Goal: Transaction & Acquisition: Obtain resource

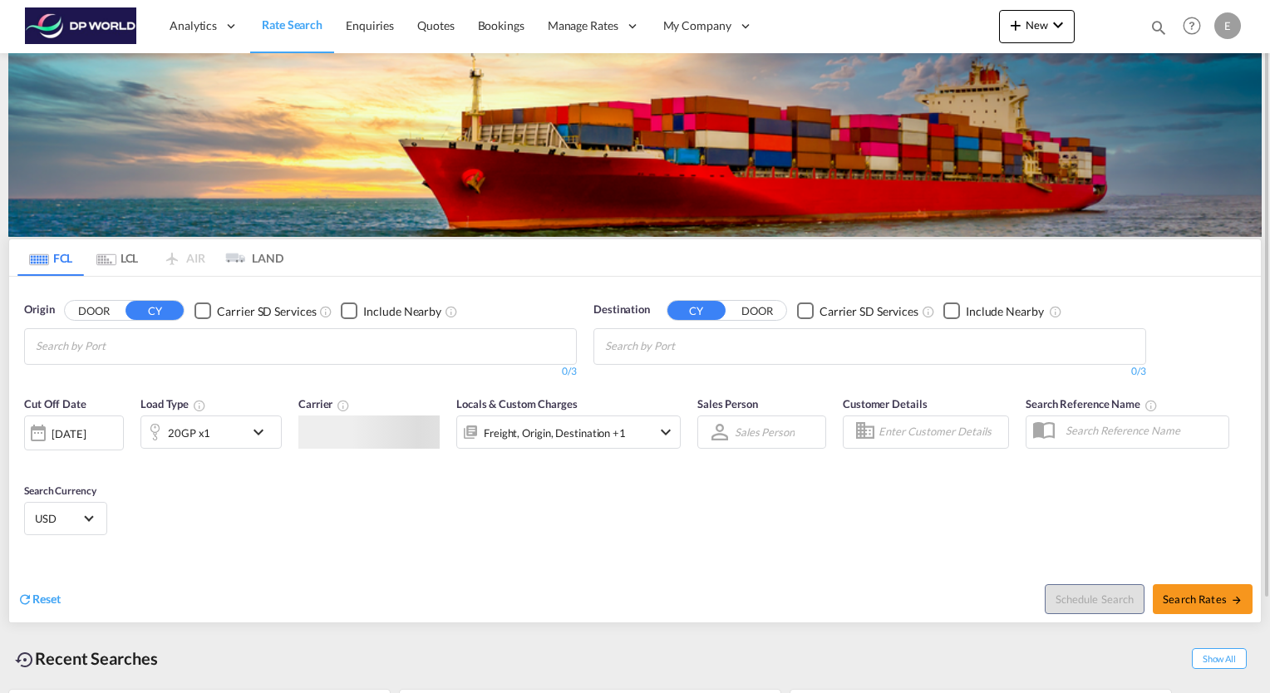
click at [195, 357] on md-chips-wrap "Chips container with autocompletion. Enter the text area, type text to search, …" at bounding box center [116, 344] width 167 height 31
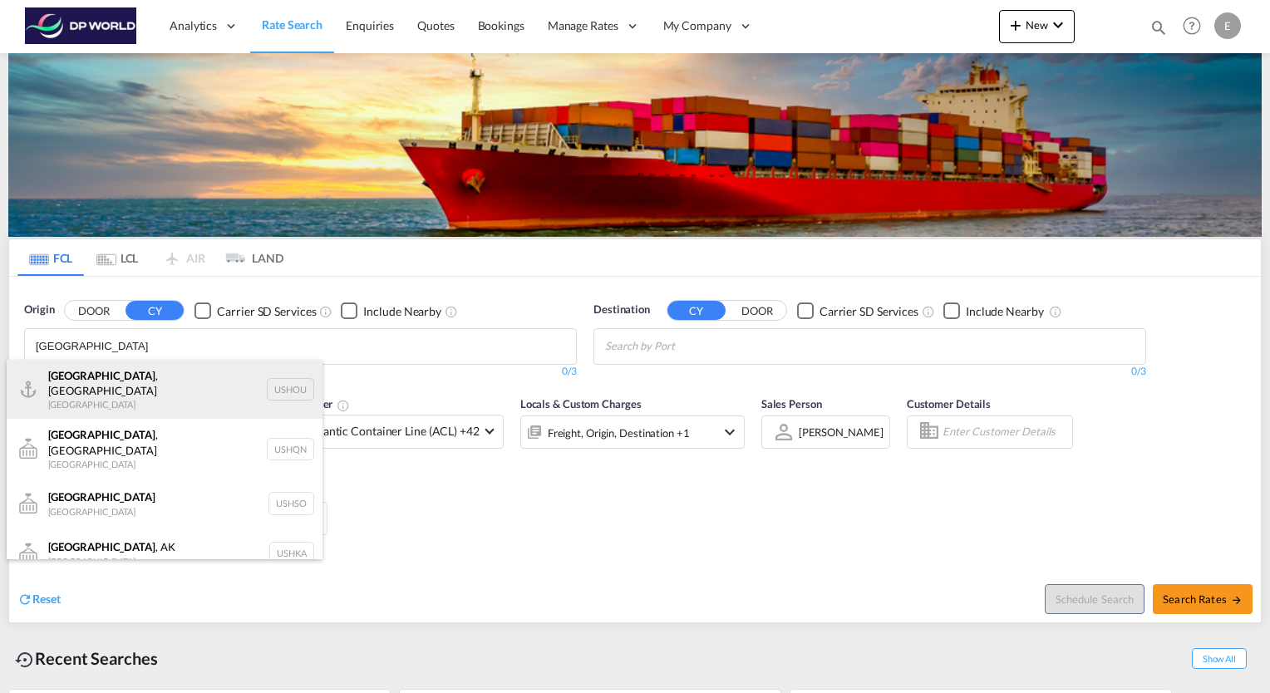
type input "[GEOGRAPHIC_DATA]"
click at [90, 382] on div "[GEOGRAPHIC_DATA] , [GEOGRAPHIC_DATA] [GEOGRAPHIC_DATA] USHOU" at bounding box center [165, 390] width 316 height 60
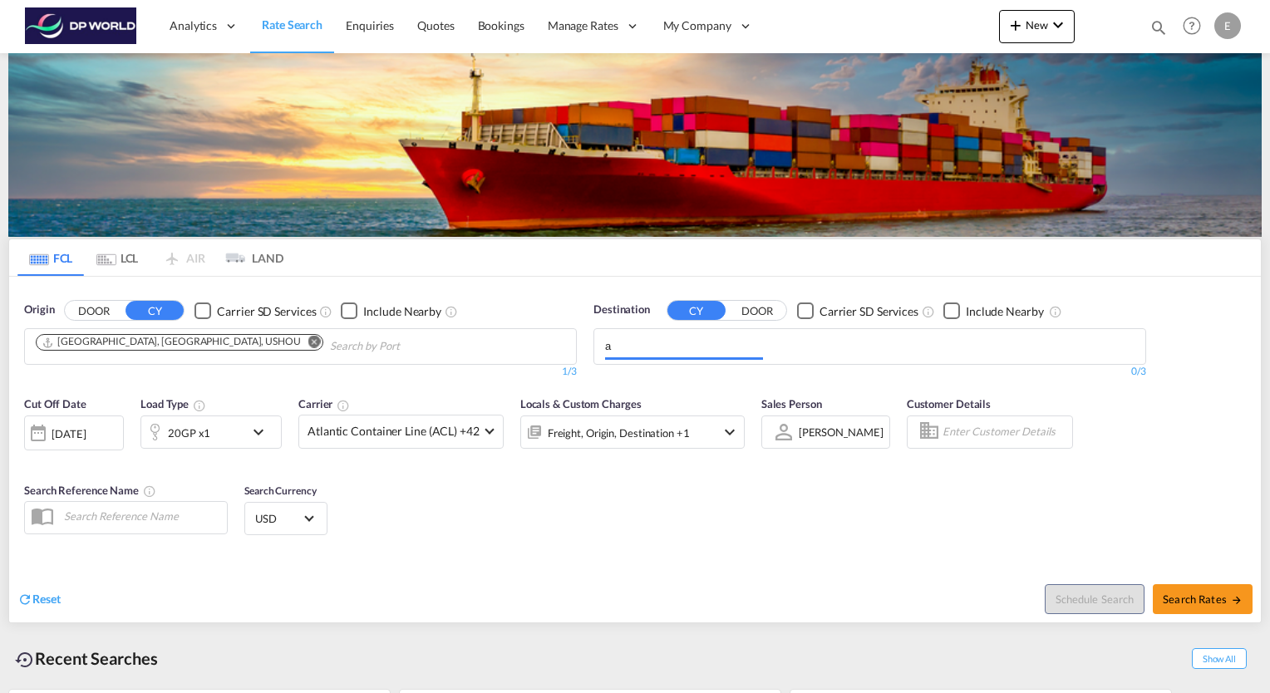
type input "a"
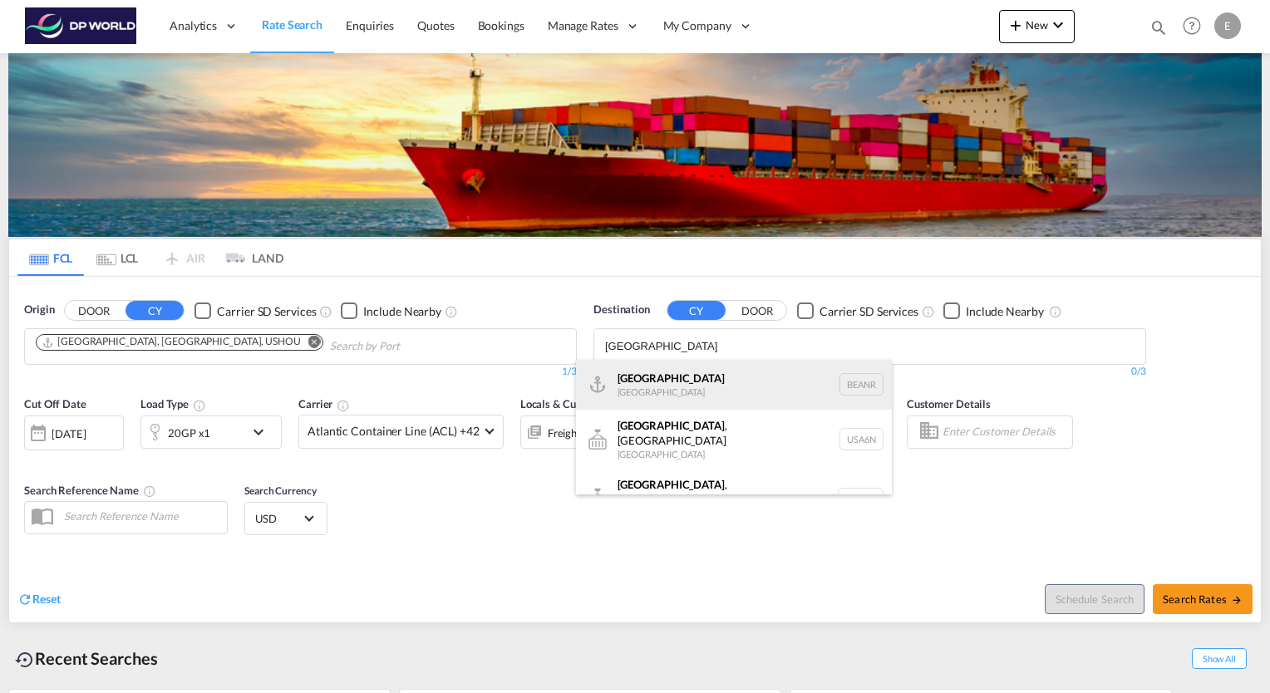
type input "[GEOGRAPHIC_DATA]"
click at [648, 377] on div "[GEOGRAPHIC_DATA] [GEOGRAPHIC_DATA] BEANR" at bounding box center [734, 385] width 316 height 50
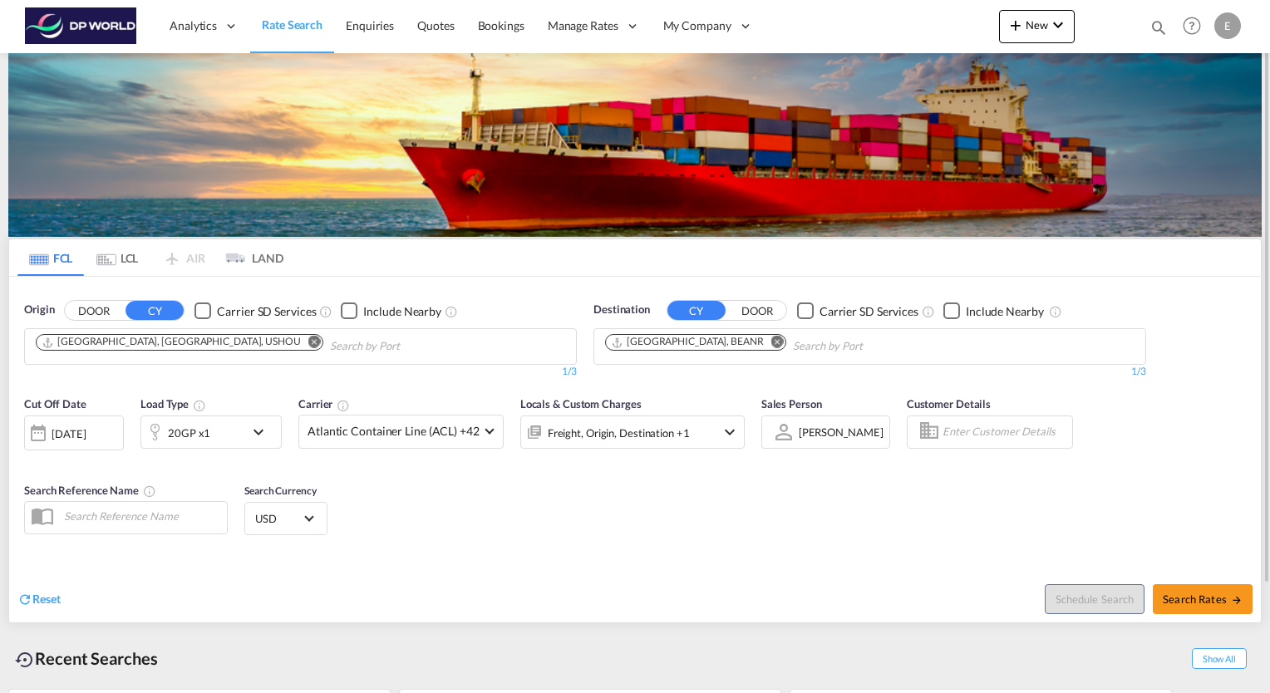
click at [254, 432] on md-icon "icon-chevron-down" at bounding box center [263, 432] width 28 height 20
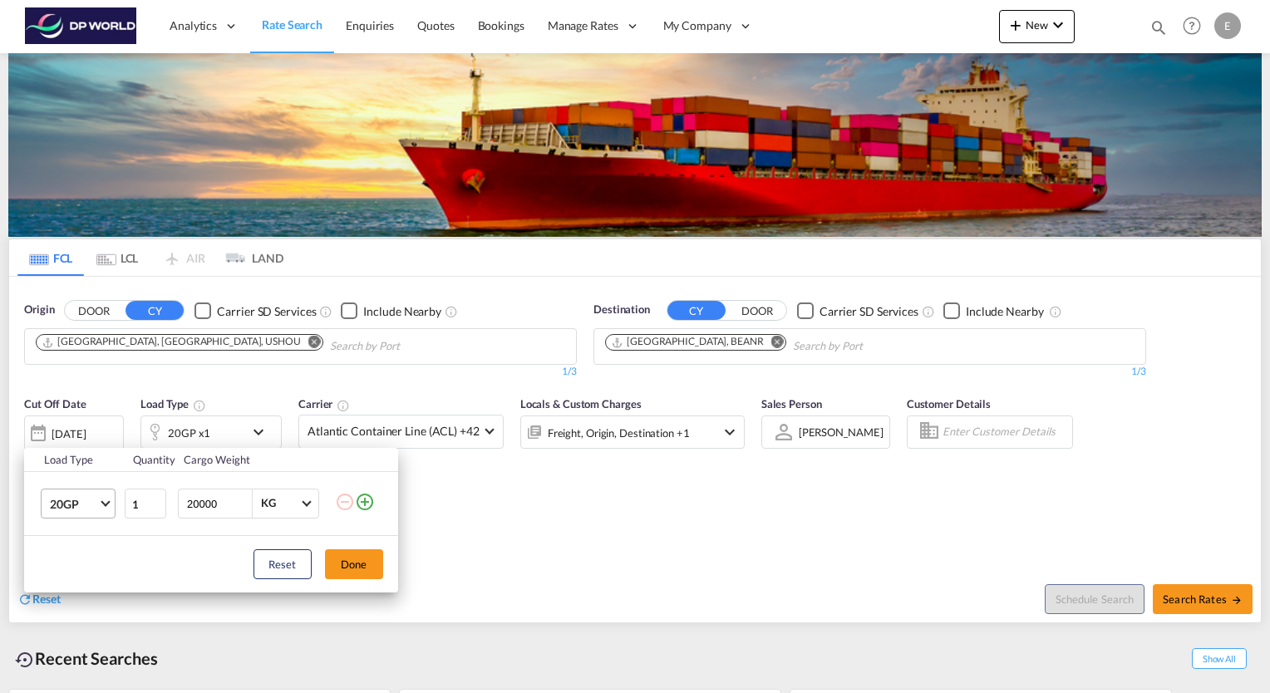
click at [103, 506] on md-select-value "20GP" at bounding box center [81, 504] width 67 height 28
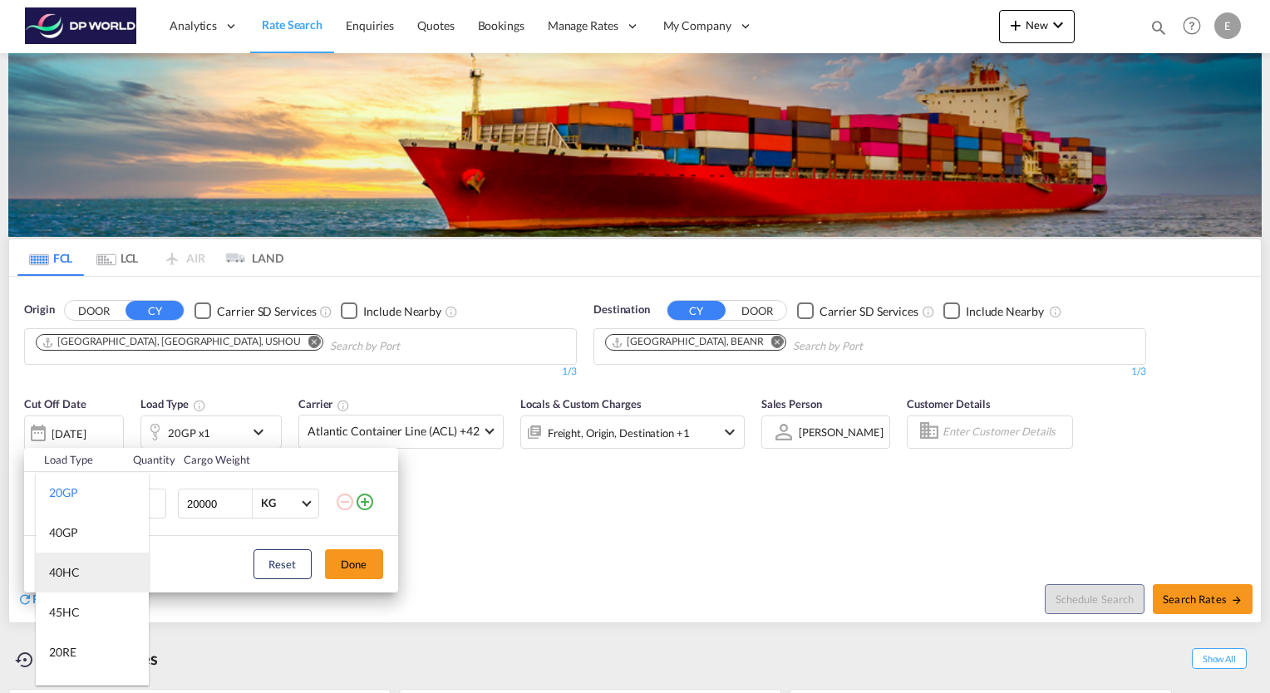
click at [81, 569] on md-option "40HC" at bounding box center [92, 573] width 113 height 40
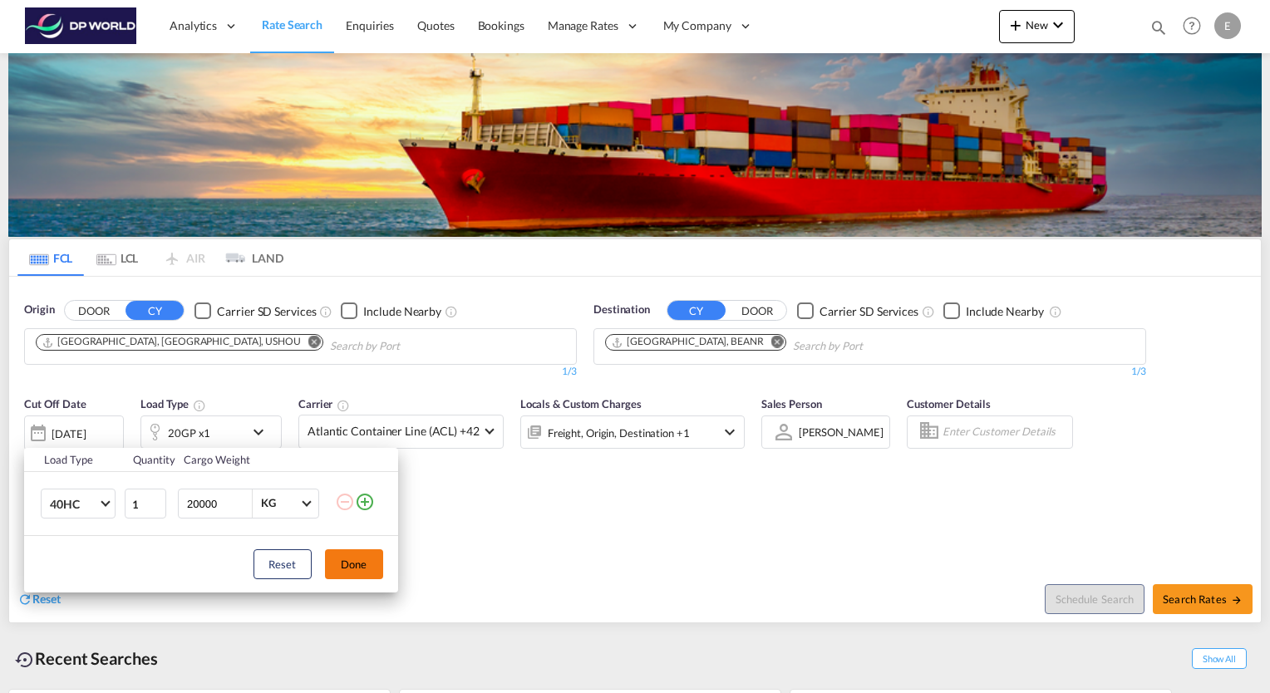
click at [346, 569] on button "Done" at bounding box center [354, 565] width 58 height 30
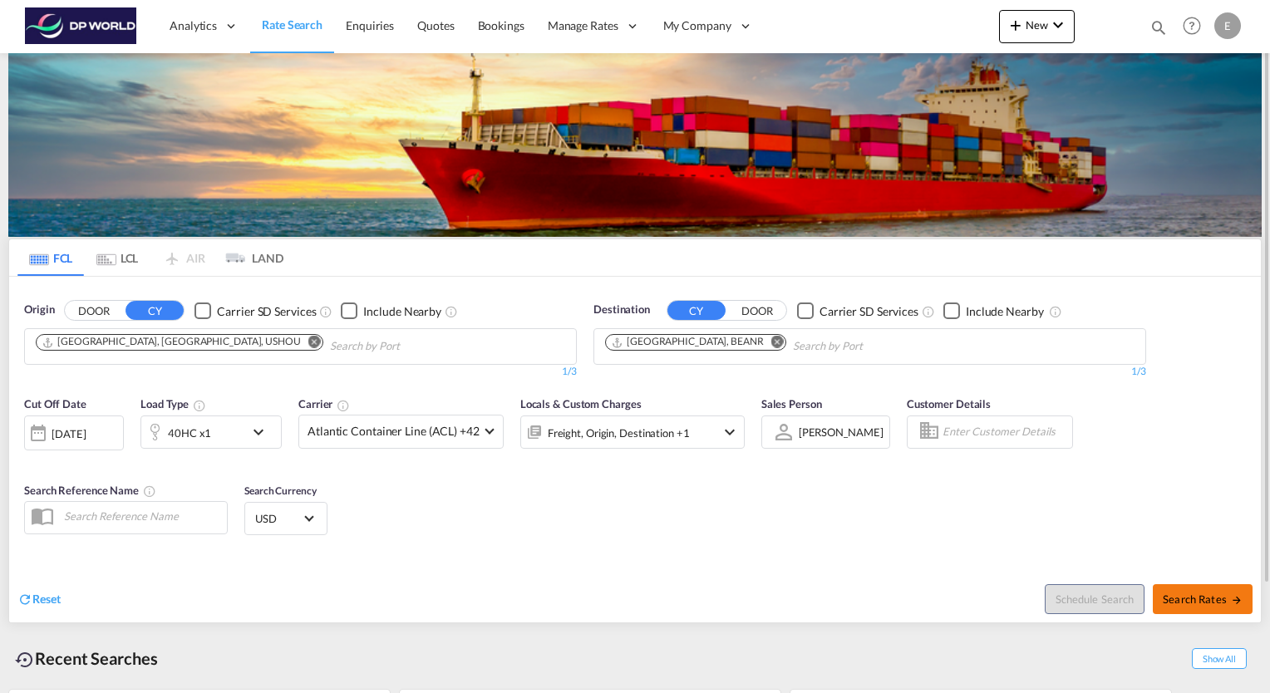
click at [1207, 597] on span "Search Rates" at bounding box center [1203, 599] width 80 height 13
type input "USHOU to BEANR / [DATE]"
